Goal: Information Seeking & Learning: Learn about a topic

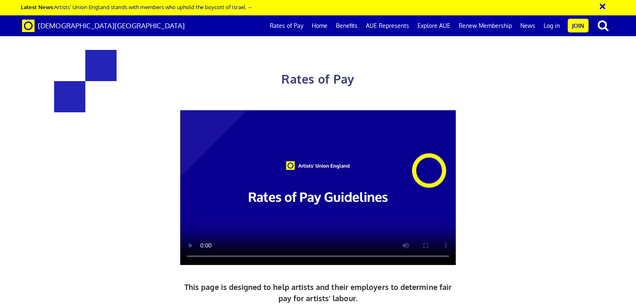
scroll to position [0, 6]
click at [295, 25] on link "Rates of Pay" at bounding box center [286, 25] width 42 height 21
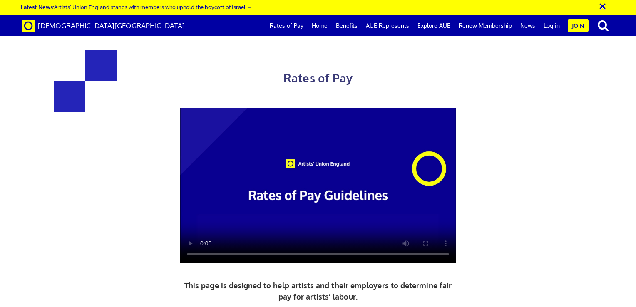
scroll to position [0, 6]
click at [295, 25] on link "Rates of Pay" at bounding box center [286, 25] width 42 height 21
drag, startPoint x: 635, startPoint y: 61, endPoint x: 614, endPoint y: -31, distance: 94.3
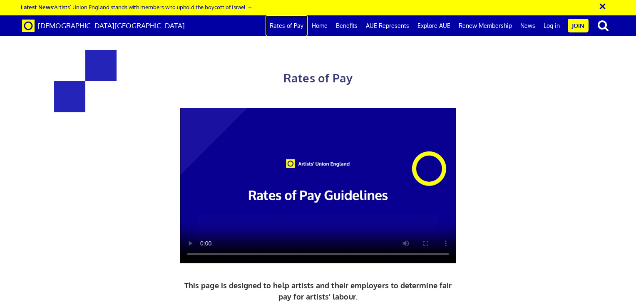
click at [297, 24] on link "Rates of Pay" at bounding box center [286, 25] width 42 height 21
click at [599, 6] on button "×" at bounding box center [607, 5] width 21 height 14
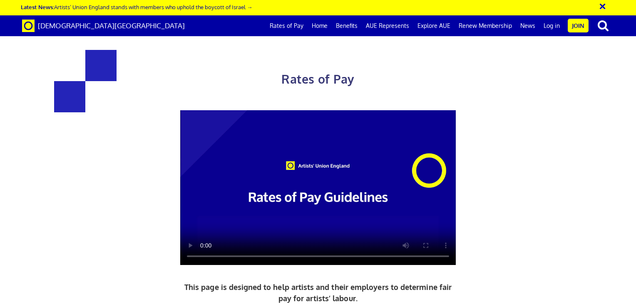
scroll to position [0, 6]
click at [325, 29] on link "Home" at bounding box center [319, 25] width 24 height 21
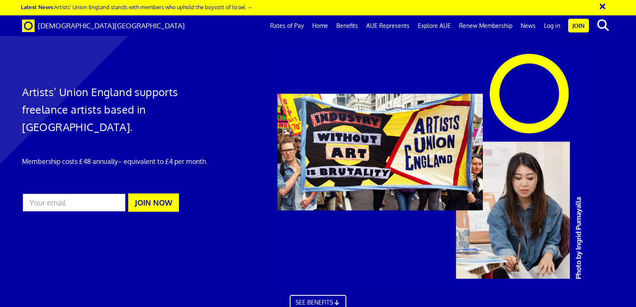
scroll to position [0, 6]
click at [330, 299] on link "SEE BENEFITS" at bounding box center [318, 302] width 62 height 17
click at [439, 27] on link "Explore AUE" at bounding box center [433, 25] width 41 height 21
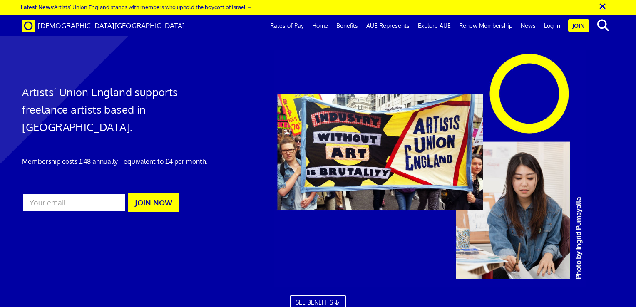
drag, startPoint x: 635, startPoint y: 106, endPoint x: 637, endPoint y: 195, distance: 89.0
drag, startPoint x: 637, startPoint y: 195, endPoint x: 623, endPoint y: 131, distance: 65.5
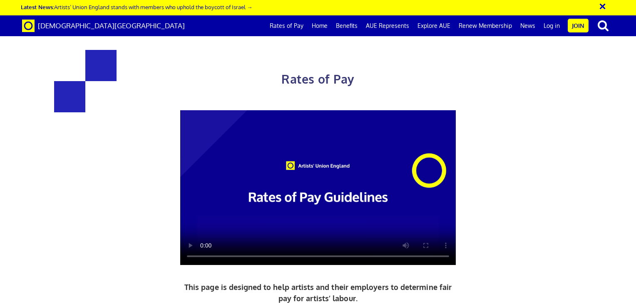
scroll to position [0, 6]
click at [280, 28] on link "Rates of Pay" at bounding box center [286, 25] width 42 height 21
click at [603, 6] on button "×" at bounding box center [607, 5] width 21 height 14
